Goal: Navigation & Orientation: Find specific page/section

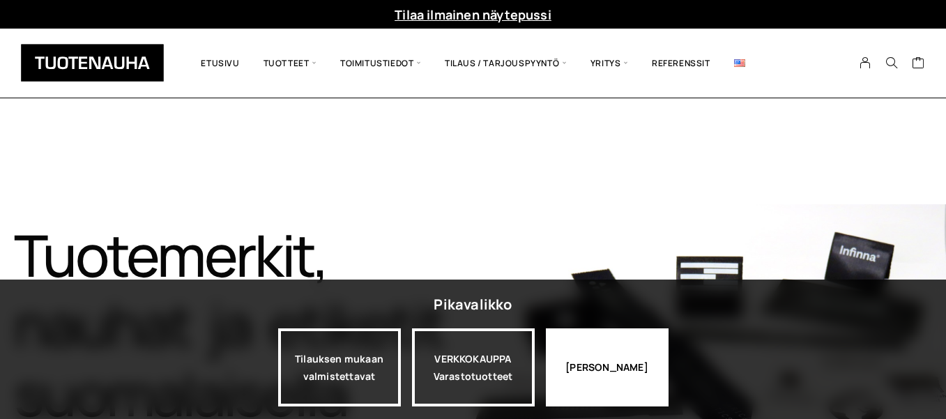
click at [620, 359] on div "[PERSON_NAME]" at bounding box center [607, 367] width 123 height 78
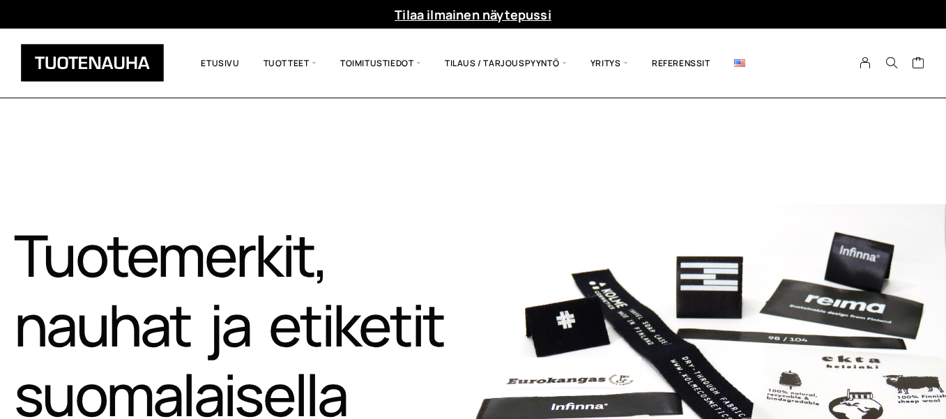
click at [739, 64] on img at bounding box center [739, 63] width 11 height 8
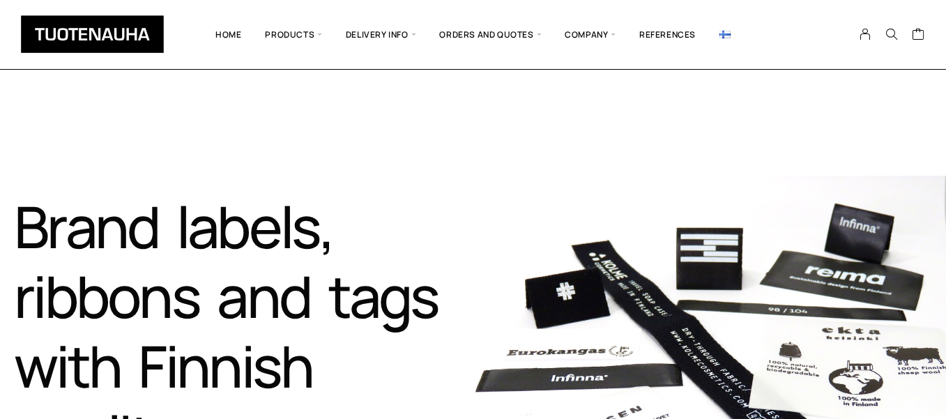
click at [723, 30] on link at bounding box center [724, 34] width 35 height 48
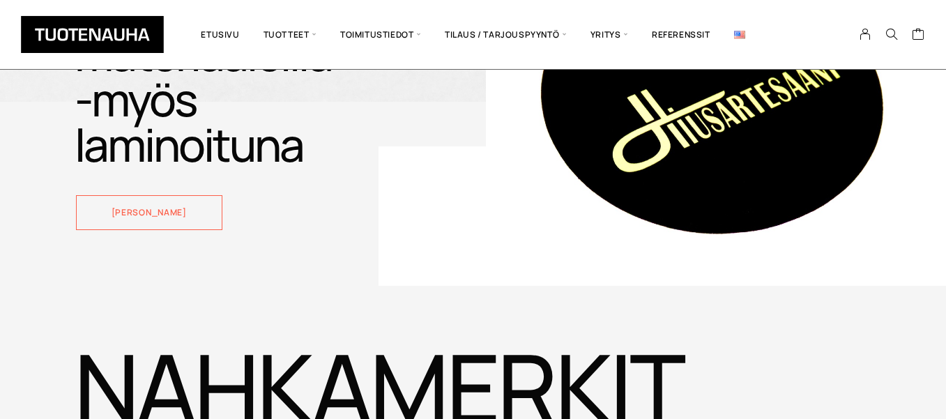
scroll to position [2596, 0]
